Goal: Information Seeking & Learning: Learn about a topic

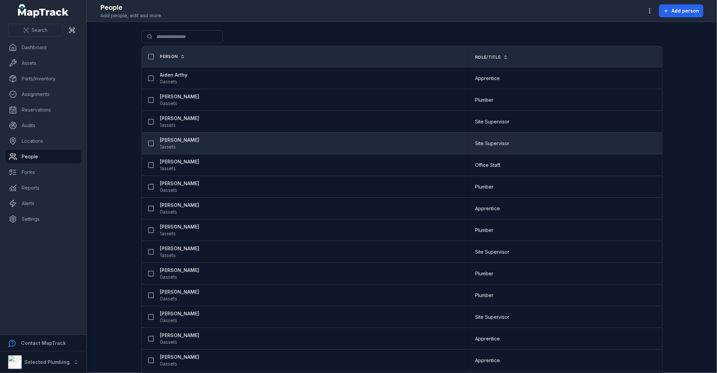
click at [170, 135] on div "[PERSON_NAME] 1 assets" at bounding box center [304, 143] width 325 height 19
click at [169, 138] on strong "[PERSON_NAME]" at bounding box center [179, 140] width 39 height 7
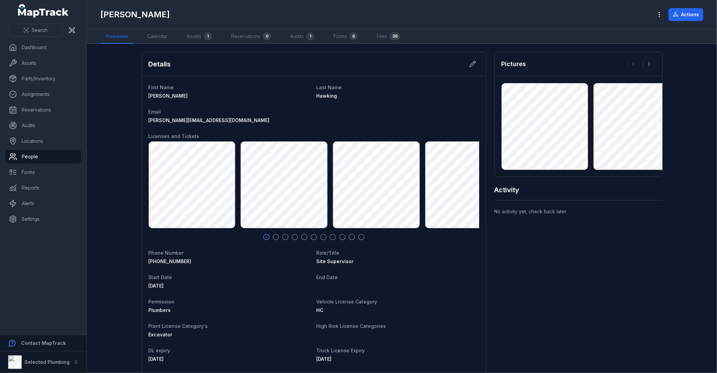
scroll to position [72, 0]
click at [388, 39] on link "Files 36" at bounding box center [388, 37] width 35 height 14
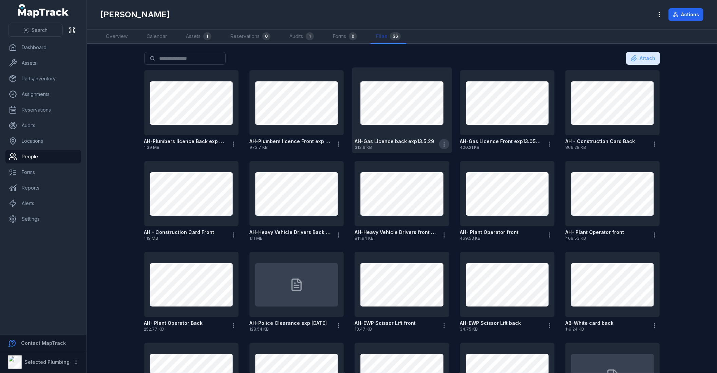
click at [441, 143] on icon "button" at bounding box center [444, 144] width 7 height 7
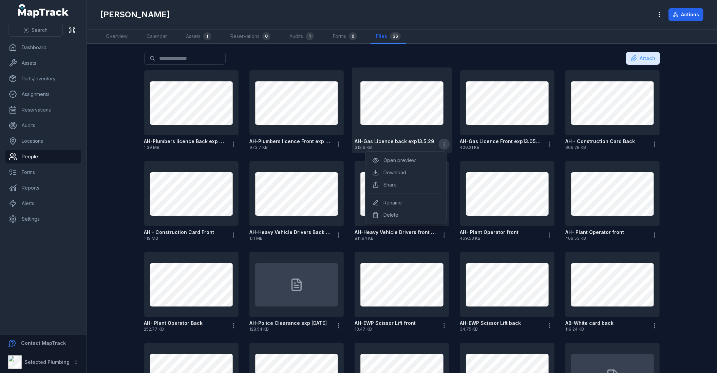
click at [441, 143] on icon "button" at bounding box center [444, 144] width 7 height 7
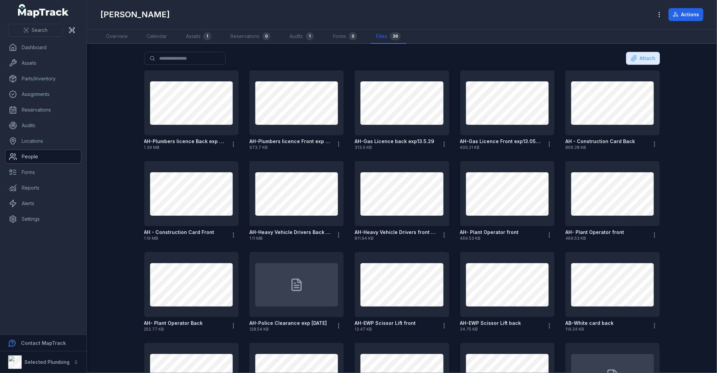
click at [50, 155] on link "People" at bounding box center [43, 157] width 76 height 14
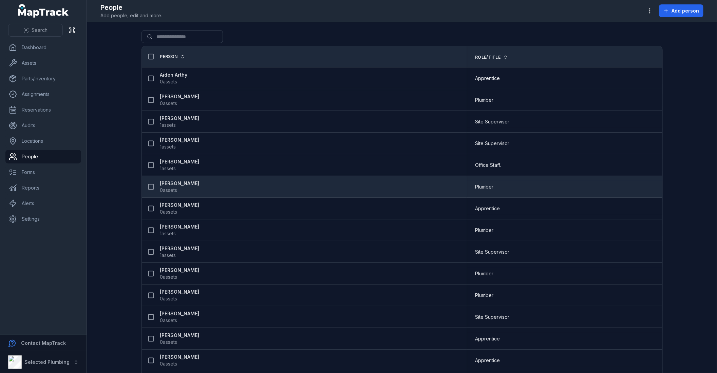
click at [181, 186] on strong "[PERSON_NAME]" at bounding box center [179, 183] width 39 height 7
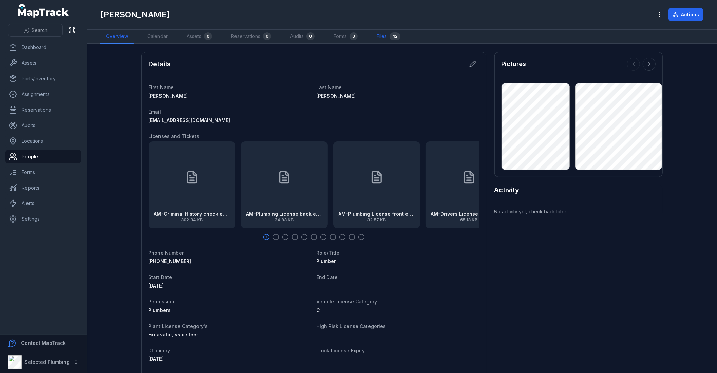
click at [391, 33] on link "Files 42" at bounding box center [388, 37] width 35 height 14
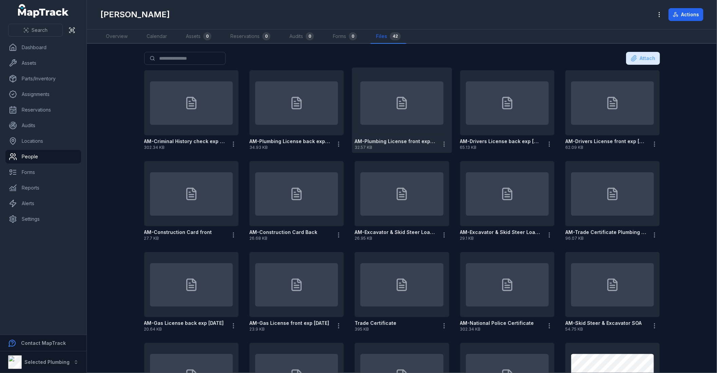
click at [397, 99] on icon at bounding box center [402, 103] width 14 height 14
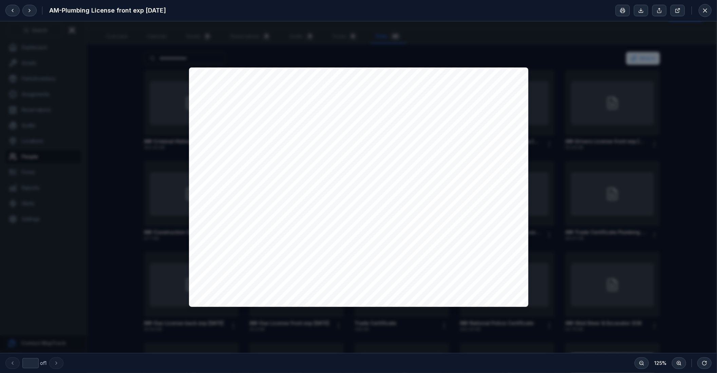
click at [577, 132] on div at bounding box center [358, 187] width 717 height 332
click at [705, 14] on icon at bounding box center [705, 10] width 7 height 7
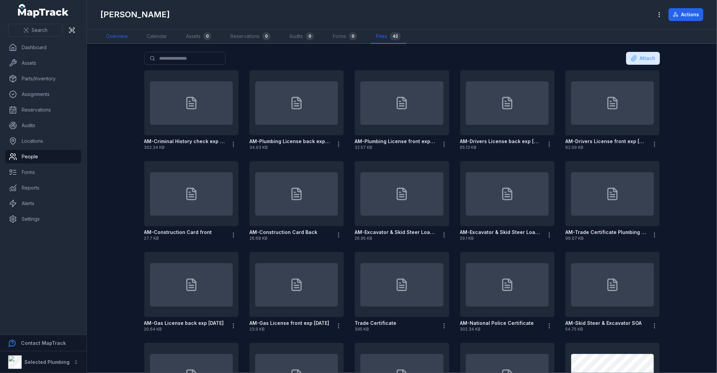
click at [115, 35] on link "Overview" at bounding box center [116, 37] width 33 height 14
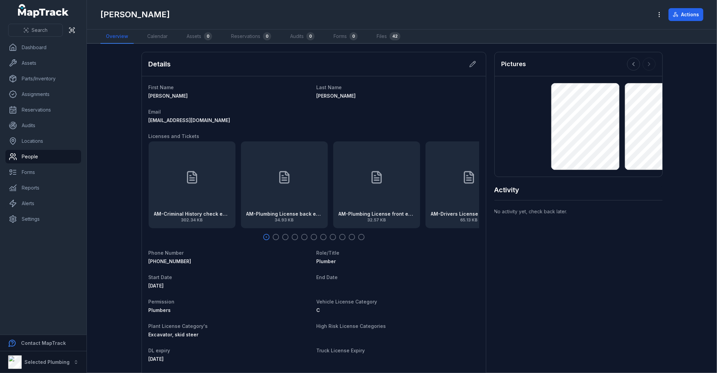
click at [717, 113] on html "Search Dashboard Assets Parts/Inventory Assignments Reservations Audits Locatio…" at bounding box center [358, 186] width 717 height 373
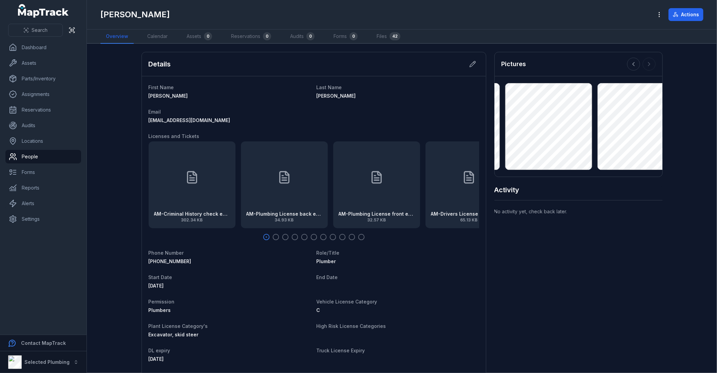
click at [682, 139] on main "Details First Name [PERSON_NAME] Last Name [PERSON_NAME] Email [EMAIL_ADDRESS][…" at bounding box center [402, 209] width 630 height 330
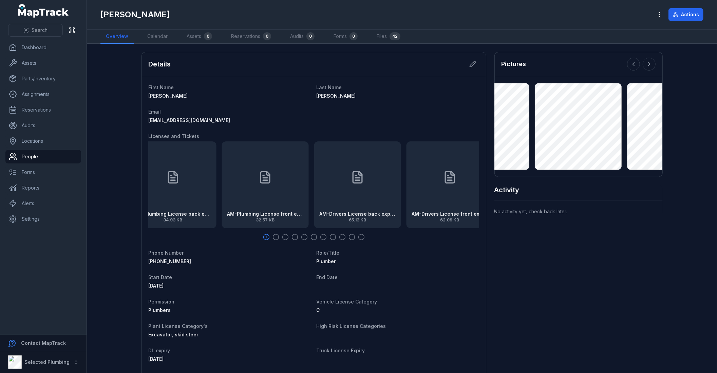
drag, startPoint x: 392, startPoint y: 177, endPoint x: 258, endPoint y: 185, distance: 134.0
click at [258, 185] on div "AM-Plumbing License front exp [DATE] 32.57 KB" at bounding box center [265, 185] width 87 height 87
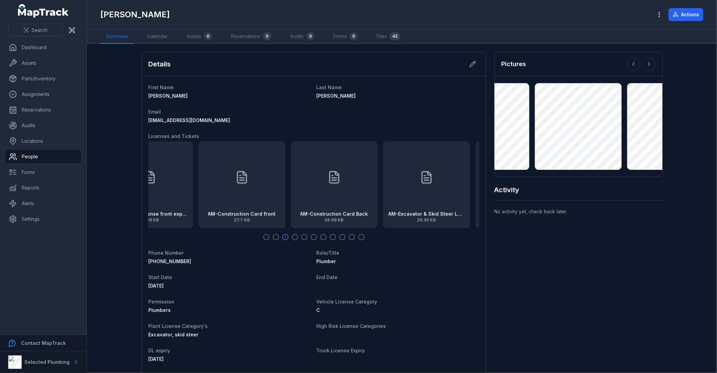
drag, startPoint x: 396, startPoint y: 174, endPoint x: 168, endPoint y: 191, distance: 228.4
click at [168, 191] on div "AM-Drivers License front exp [DATE] 62.09 KB" at bounding box center [149, 185] width 87 height 87
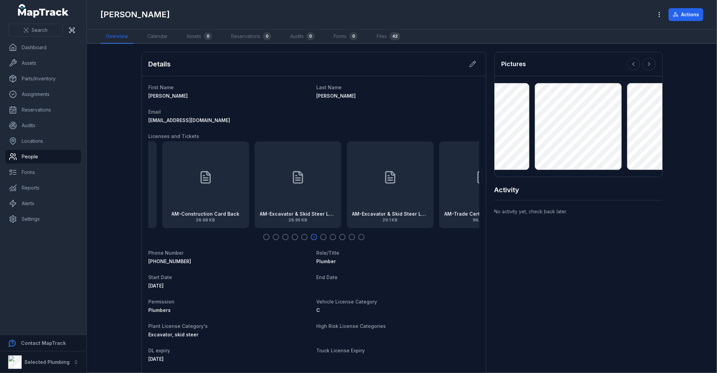
drag, startPoint x: 412, startPoint y: 185, endPoint x: 302, endPoint y: 190, distance: 109.7
click at [302, 190] on div "AM-Excavator & Skid Steer Loader SOA front 26.95 KB" at bounding box center [298, 185] width 87 height 87
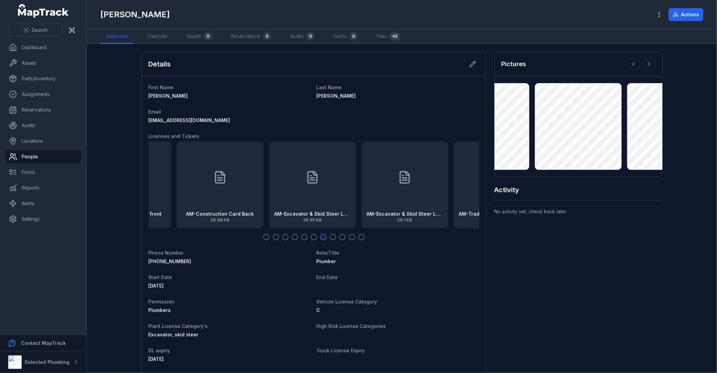
click at [334, 238] on div at bounding box center [314, 237] width 331 height 7
click at [339, 238] on icon "button" at bounding box center [342, 237] width 7 height 7
click at [349, 236] on icon "button" at bounding box center [352, 237] width 7 height 7
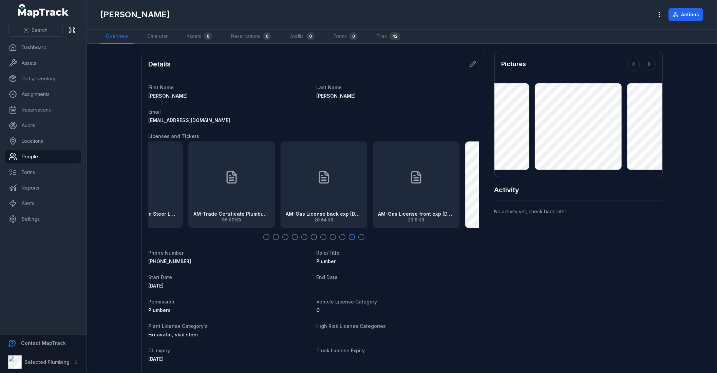
click at [359, 236] on icon "button" at bounding box center [361, 237] width 7 height 7
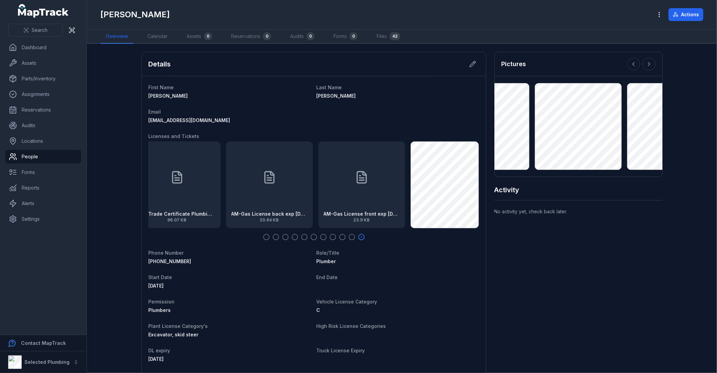
click at [263, 236] on icon "button" at bounding box center [266, 237] width 7 height 7
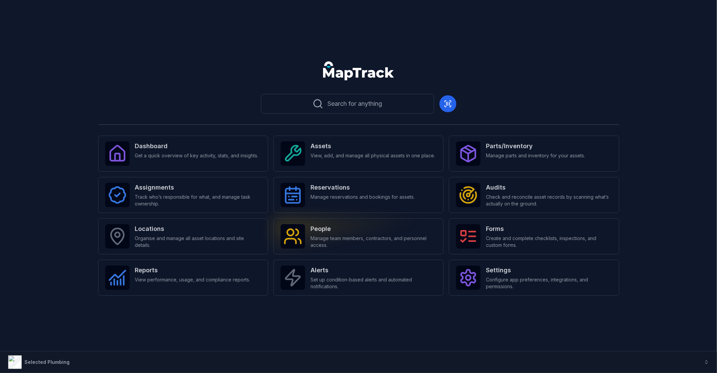
click at [355, 230] on strong "People" at bounding box center [374, 229] width 126 height 10
